Goal: Information Seeking & Learning: Learn about a topic

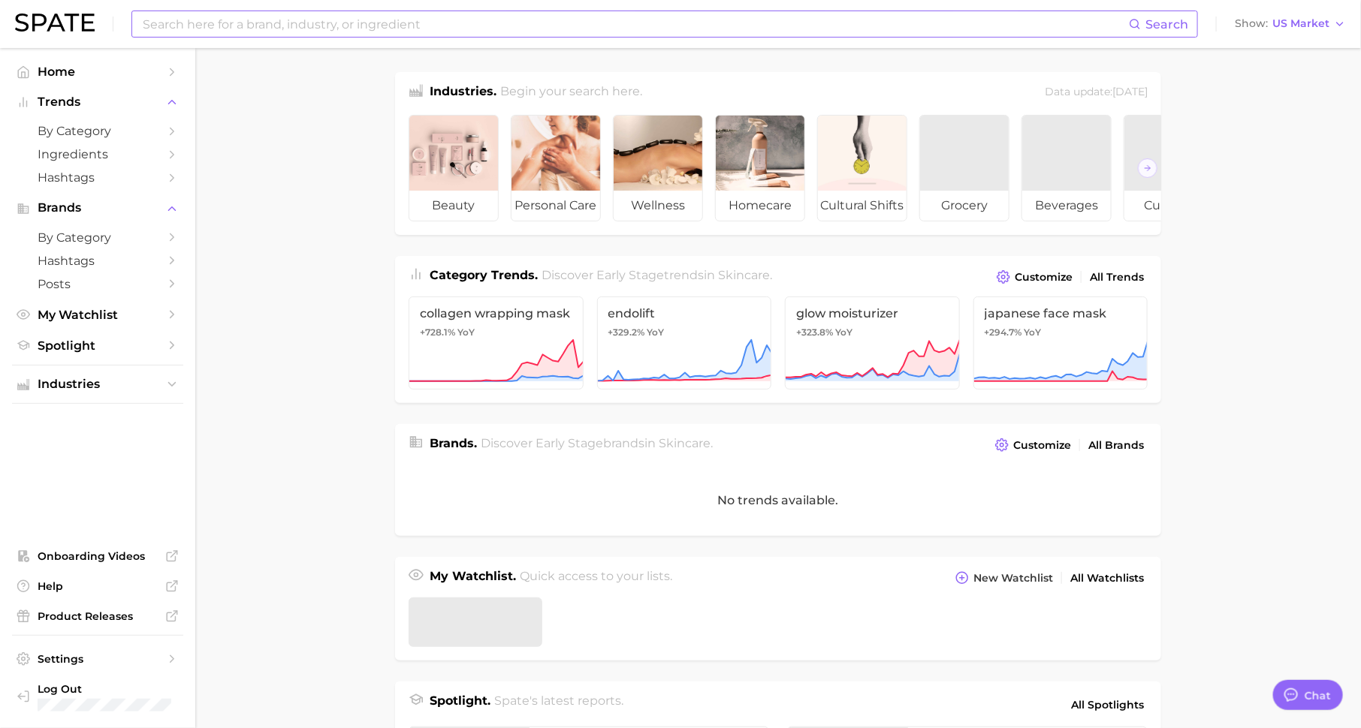
click at [309, 17] on input at bounding box center [634, 24] width 987 height 26
type textarea "x"
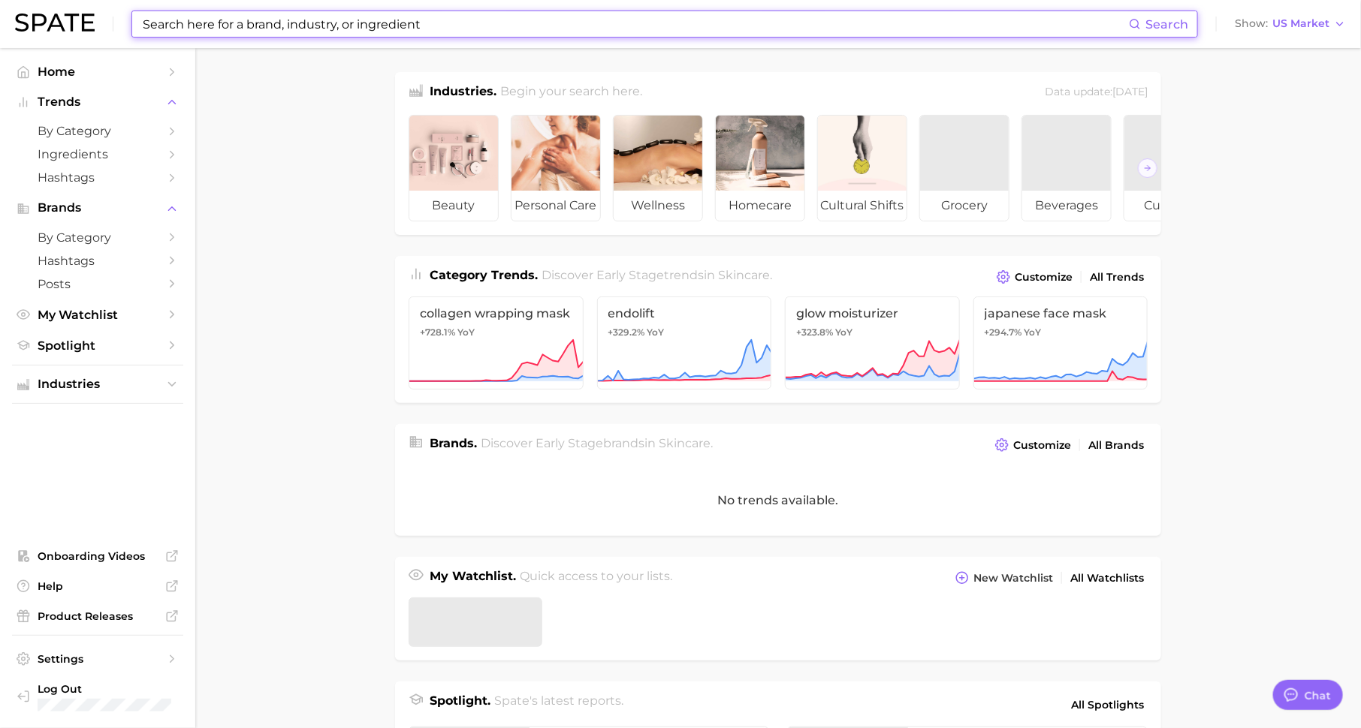
scroll to position [19, 0]
paste input "LV BEAUTE"
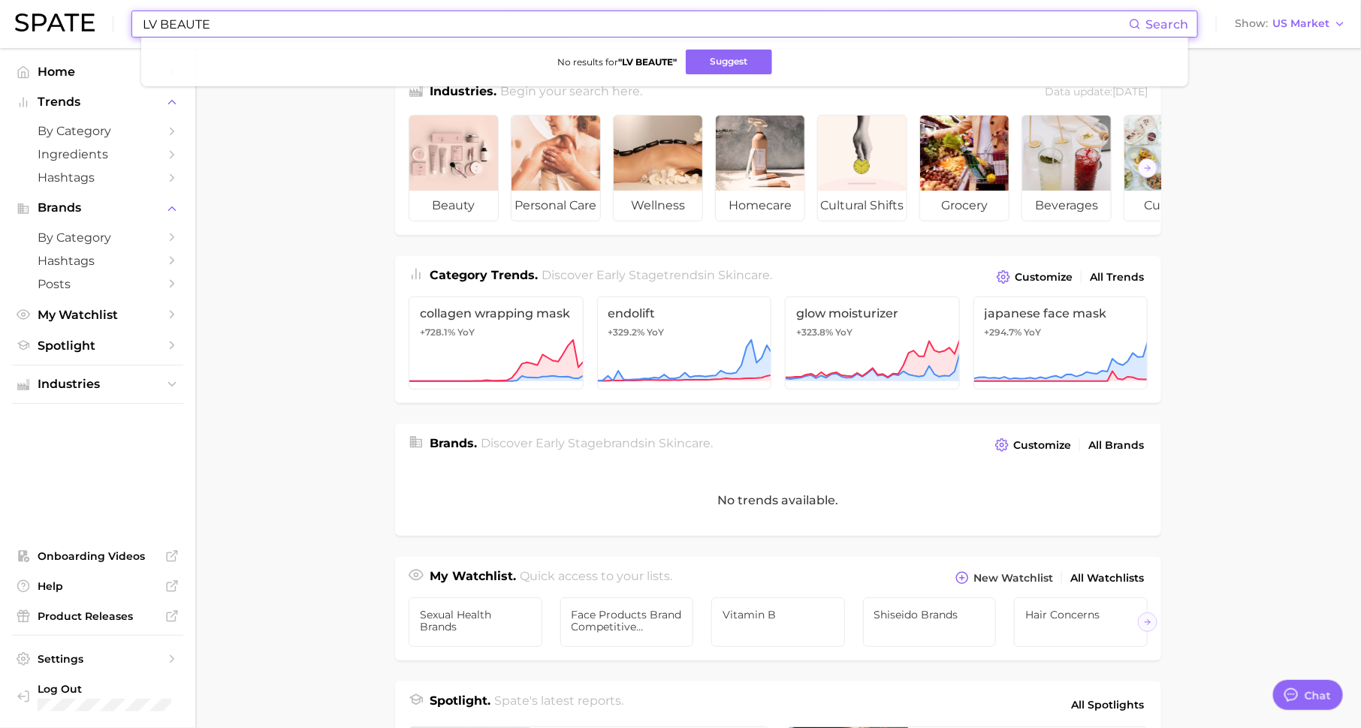
click at [142, 23] on input "LV BEAUTE" at bounding box center [634, 24] width 987 height 26
click at [158, 24] on input "LV BEAUTE" at bounding box center [634, 24] width 987 height 26
click at [222, 26] on input "[PERSON_NAME]" at bounding box center [634, 24] width 987 height 26
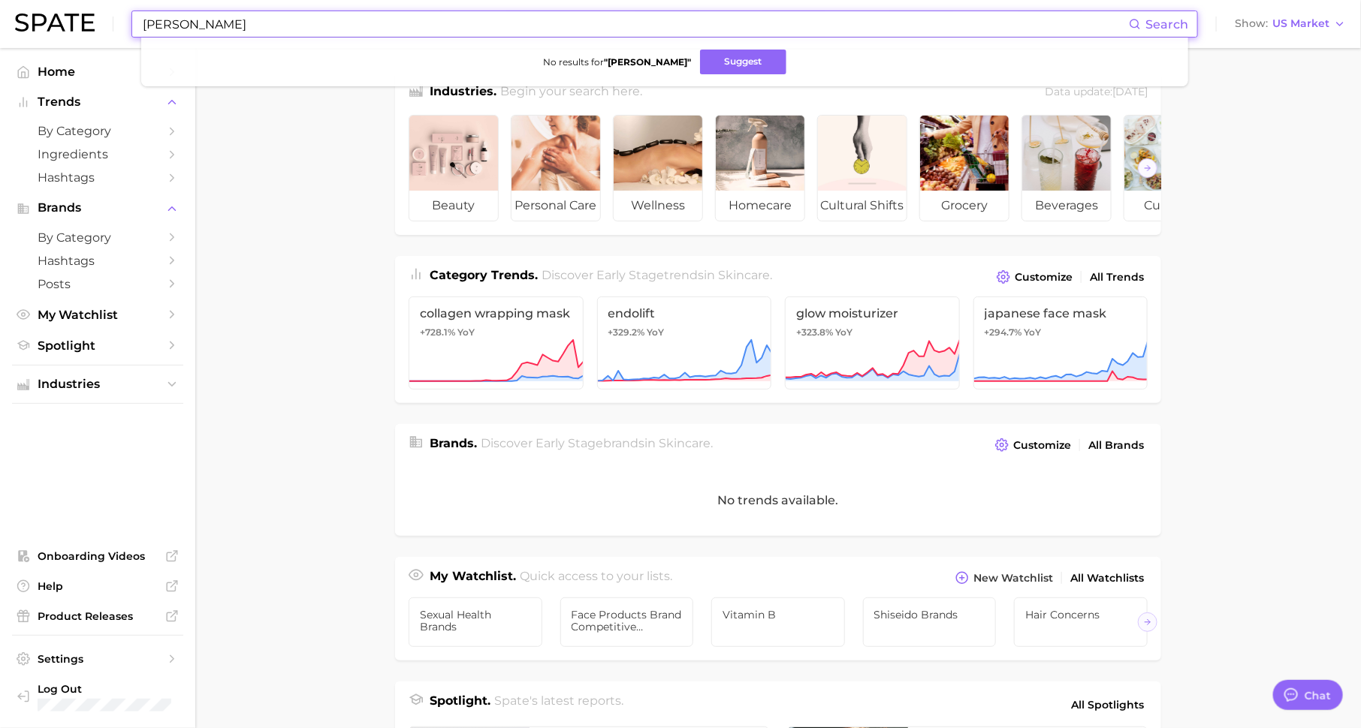
paste input "V"
drag, startPoint x: 162, startPoint y: 23, endPoint x: 123, endPoint y: 23, distance: 39.1
click at [123, 23] on div "LV BEAUTE Search No results for " LV BEAUTE " Suggest Show US Market" at bounding box center [680, 24] width 1331 height 48
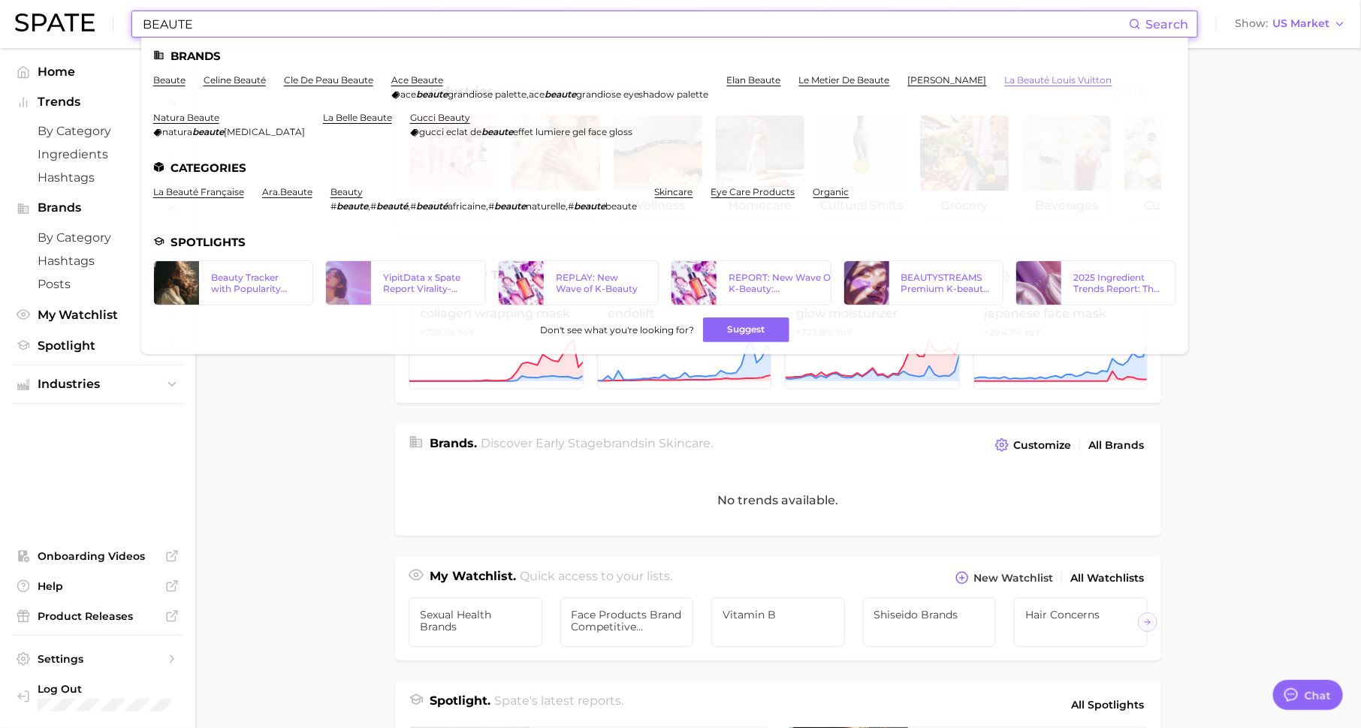
type input "BEAUTE"
click at [1066, 80] on link "la beauté louis vuitton" at bounding box center [1058, 79] width 107 height 11
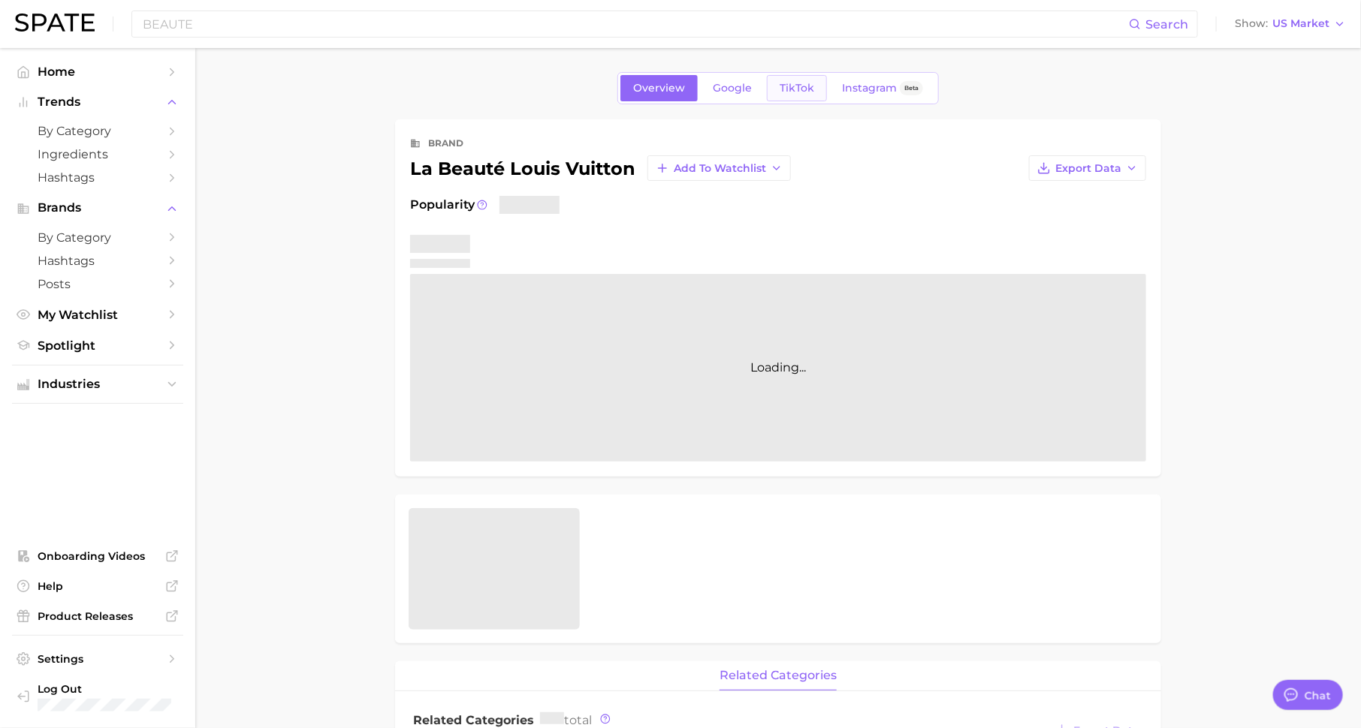
click at [800, 82] on span "TikTok" at bounding box center [796, 88] width 35 height 13
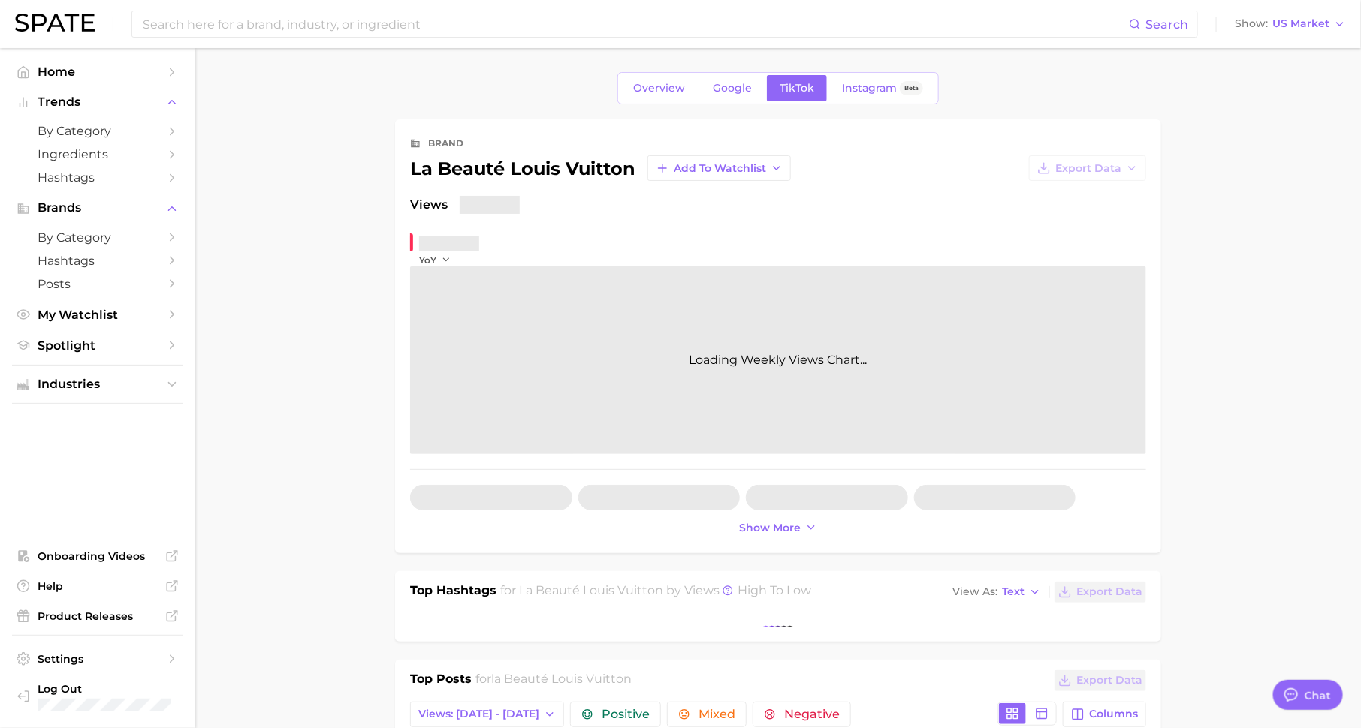
type textarea "x"
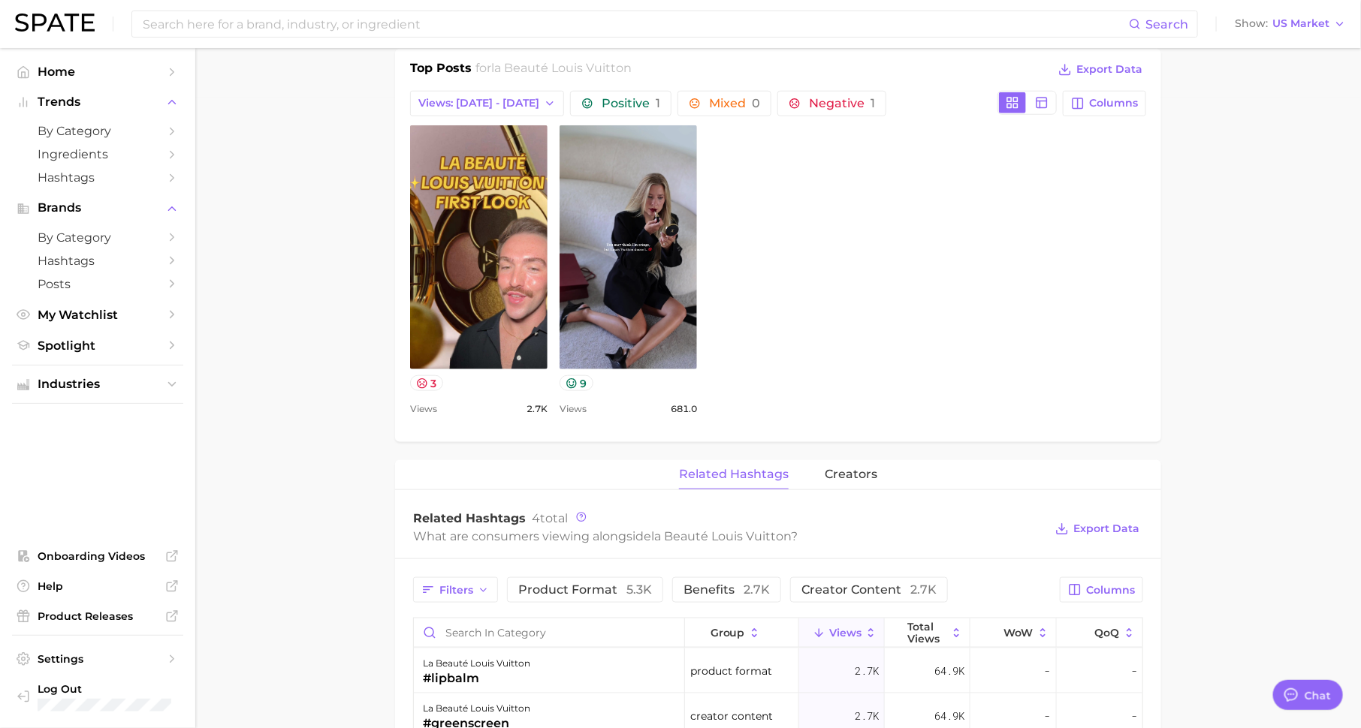
scroll to position [631, 0]
click at [843, 473] on span "creators" at bounding box center [850, 474] width 53 height 14
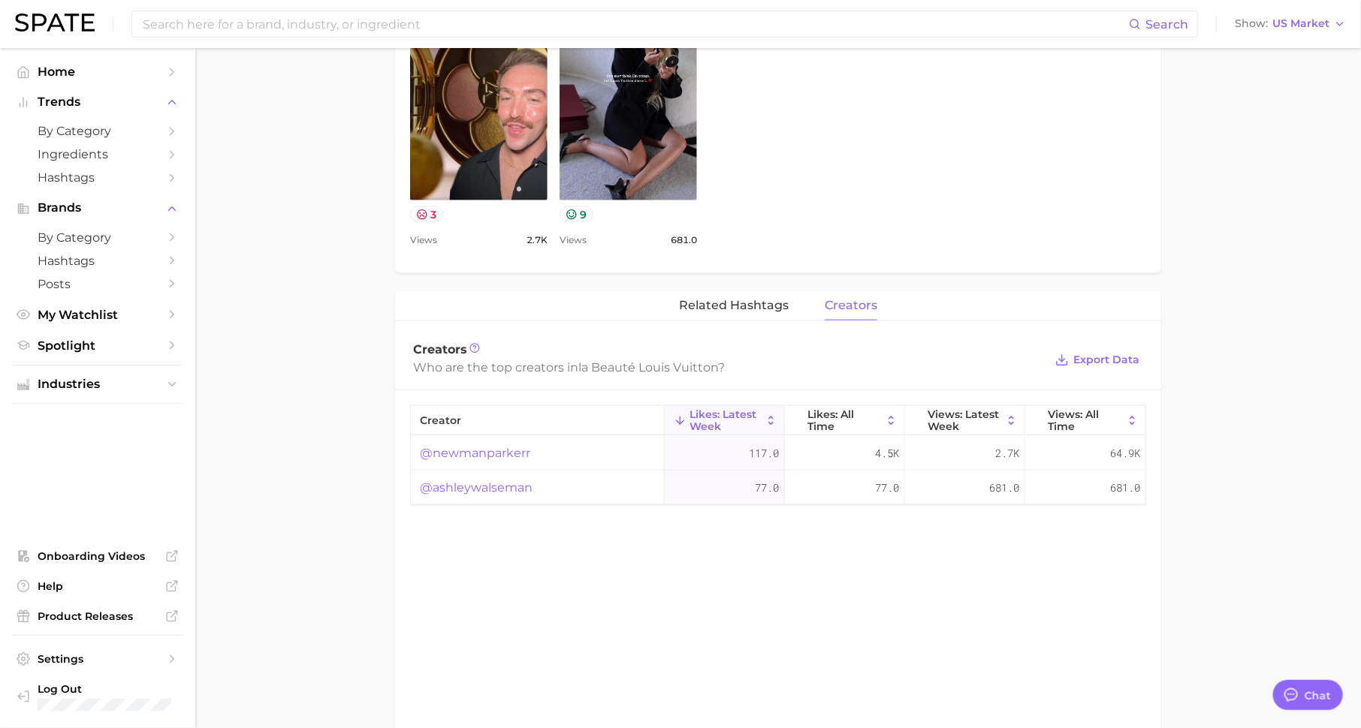
scroll to position [800, 0]
click at [767, 302] on span "related hashtags" at bounding box center [734, 305] width 110 height 14
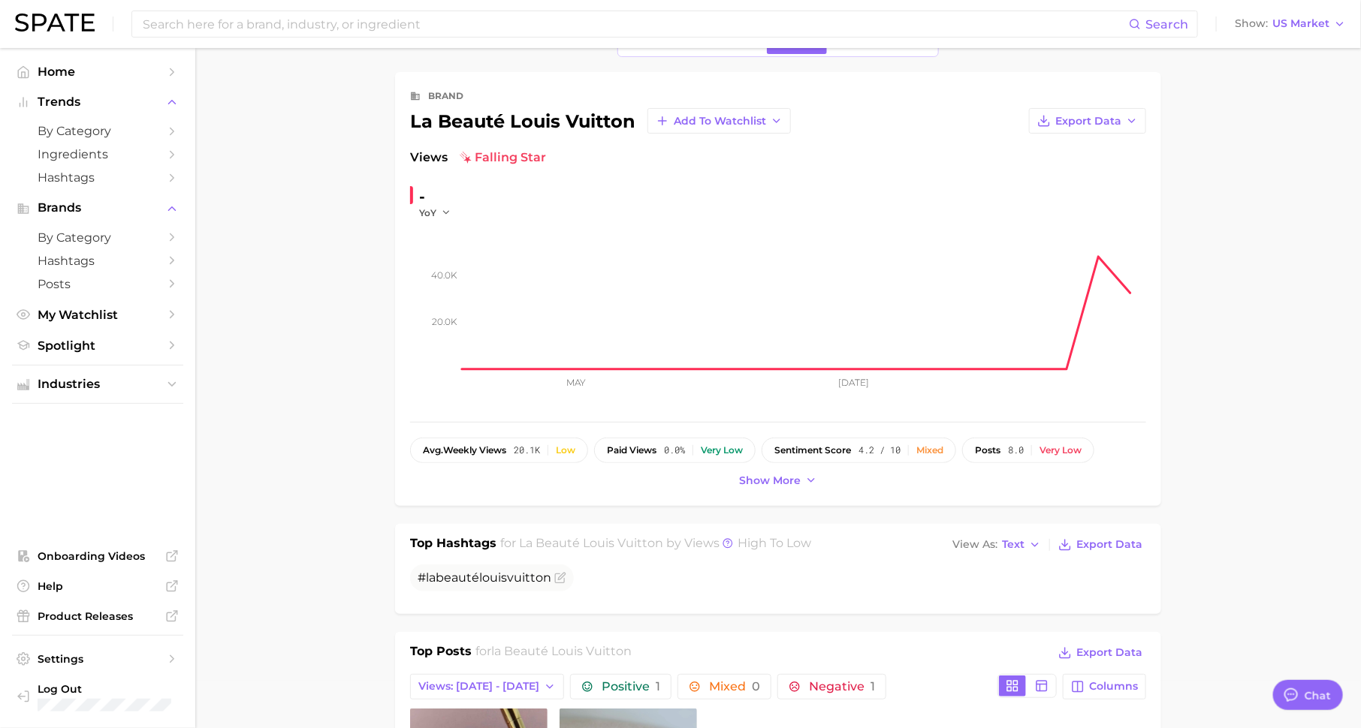
scroll to position [0, 0]
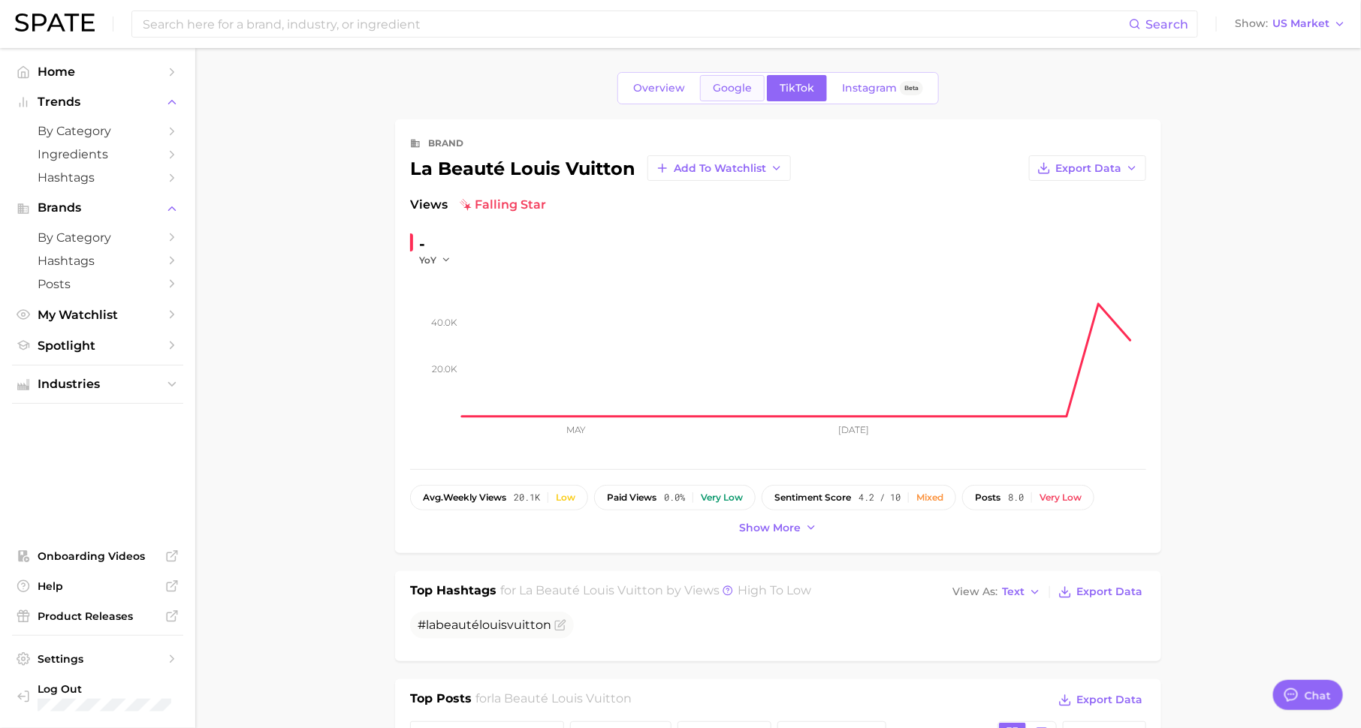
click at [719, 82] on span "Google" at bounding box center [732, 88] width 39 height 13
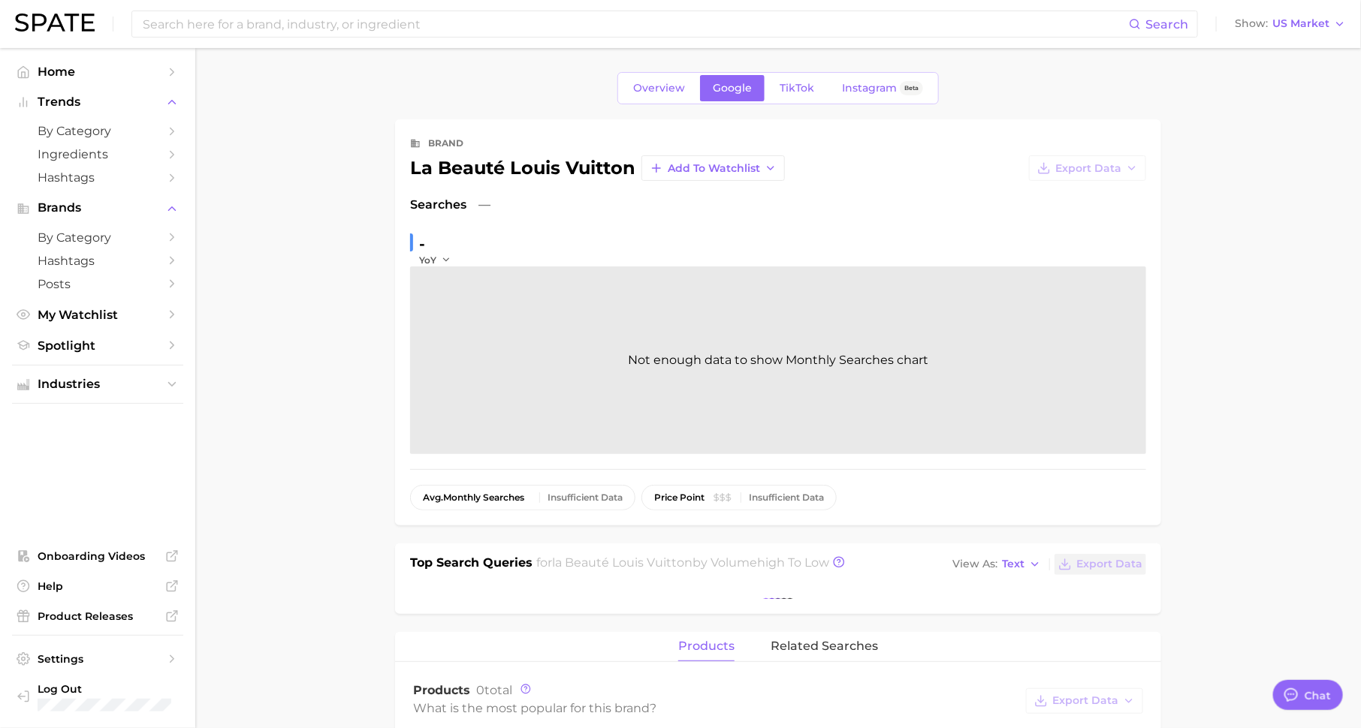
click at [657, 85] on span "Overview" at bounding box center [659, 88] width 52 height 13
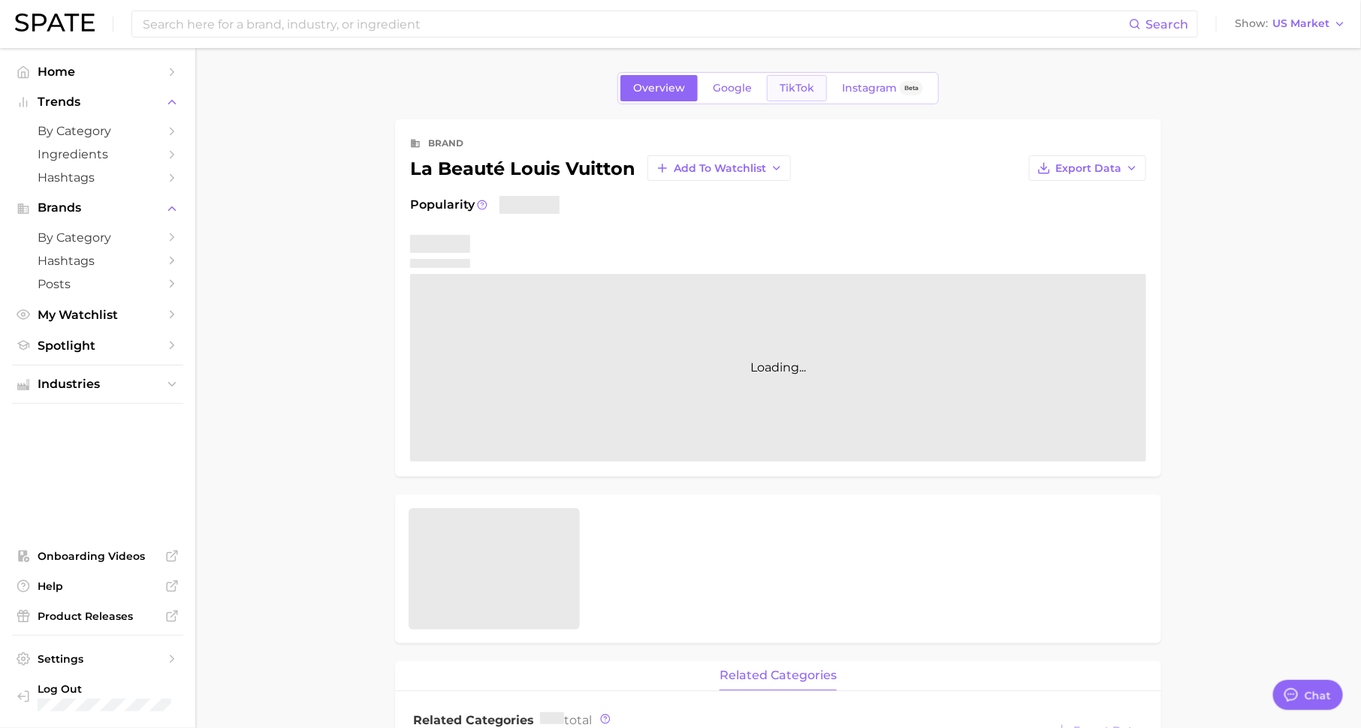
click at [797, 86] on span "TikTok" at bounding box center [796, 88] width 35 height 13
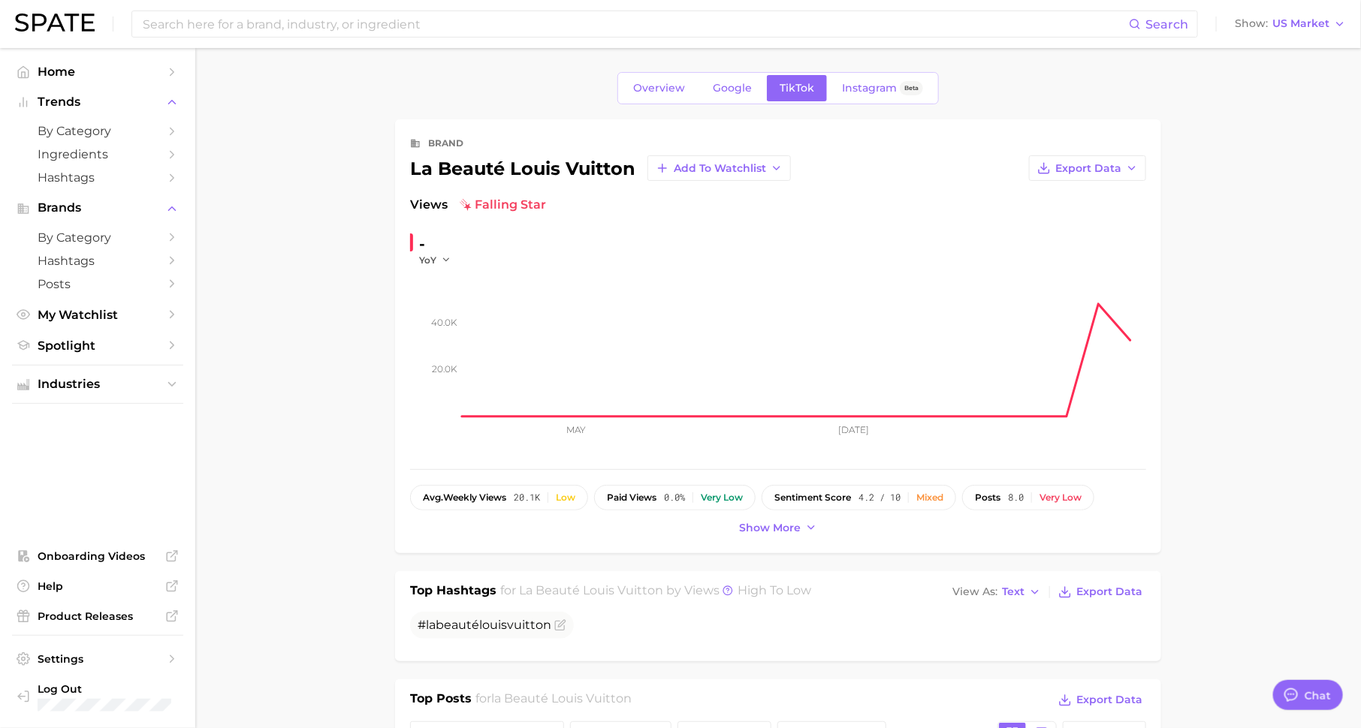
click at [720, 74] on div "Overview Google TikTok Instagram Beta" at bounding box center [777, 88] width 321 height 32
click at [732, 95] on link "Google" at bounding box center [732, 88] width 65 height 26
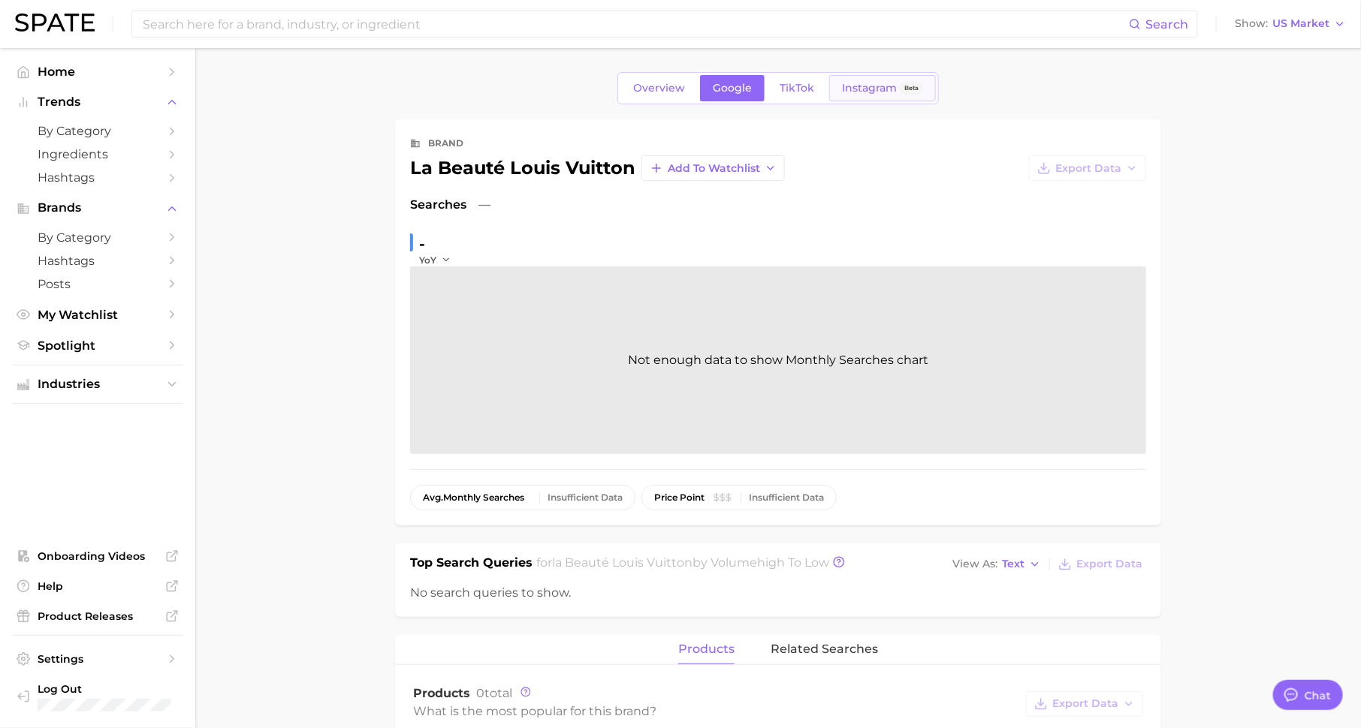
click at [863, 94] on link "Instagram Beta" at bounding box center [882, 88] width 107 height 26
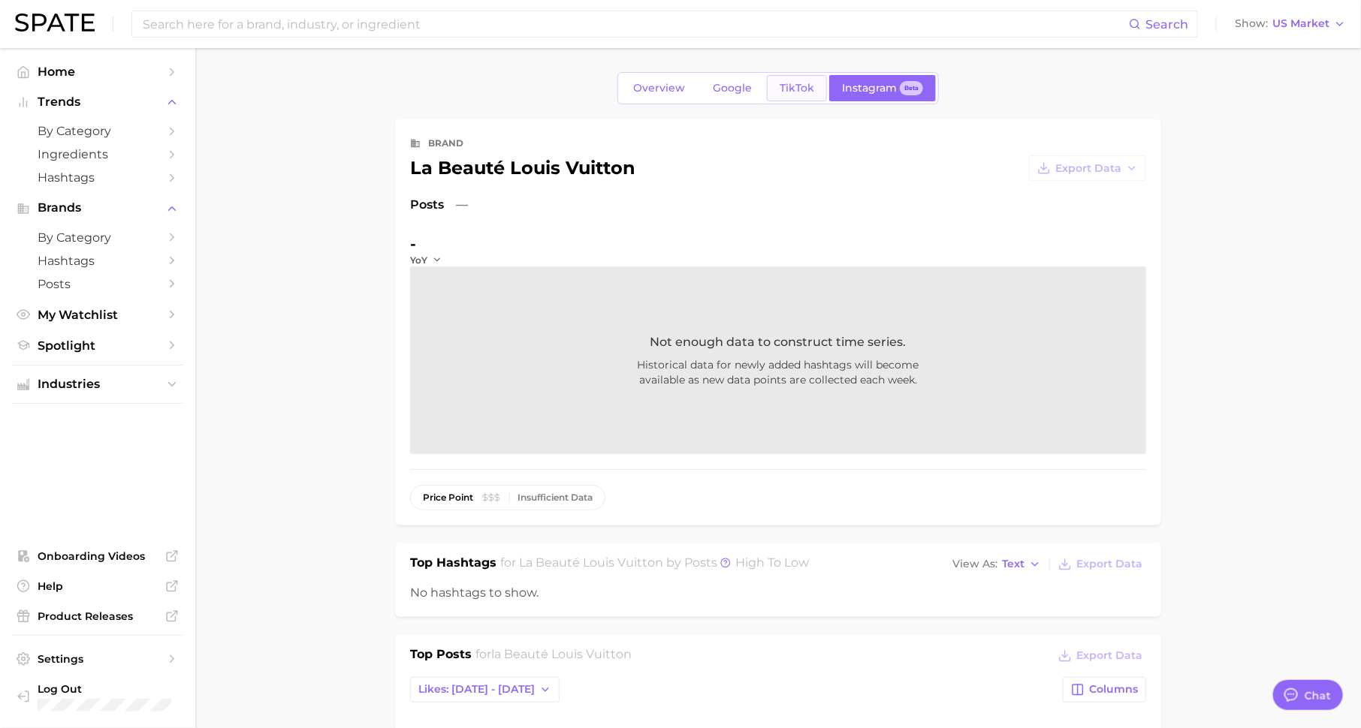
click at [780, 94] on span "TikTok" at bounding box center [796, 88] width 35 height 13
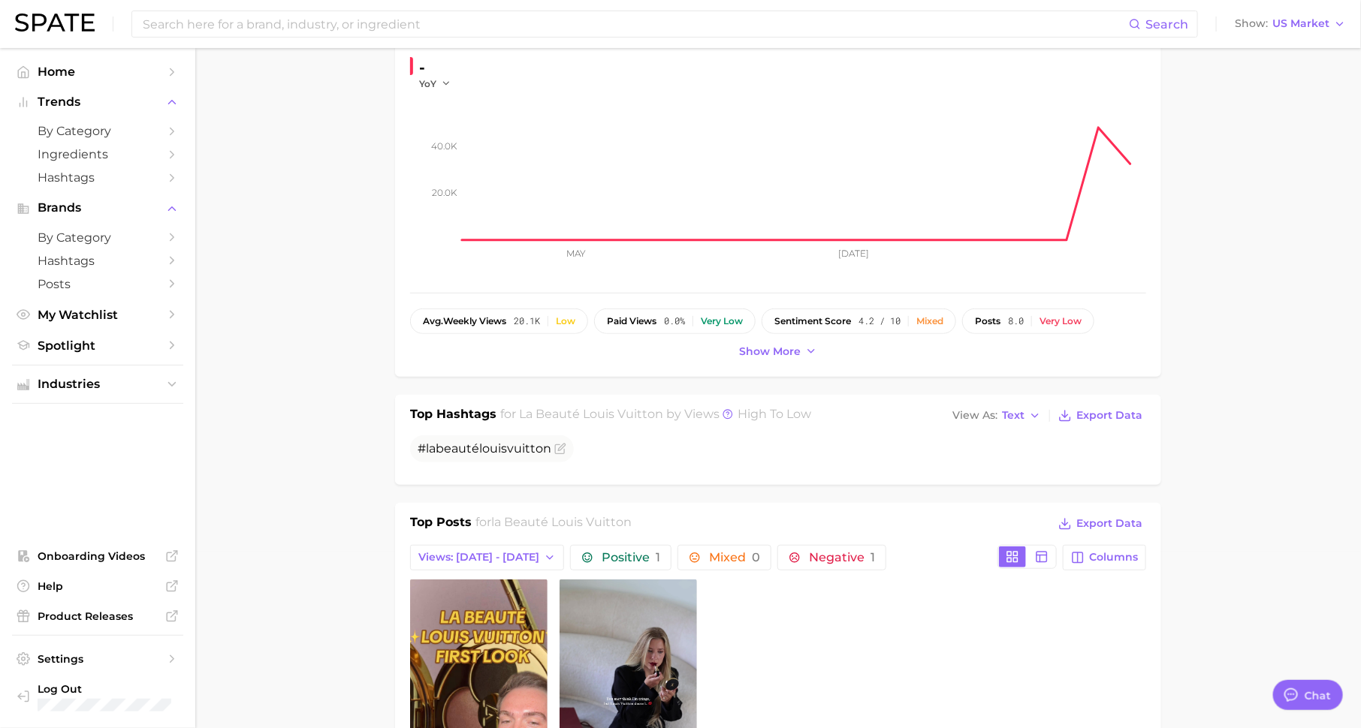
scroll to position [496, 0]
